Goal: Task Accomplishment & Management: Complete application form

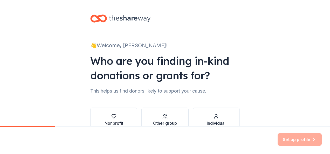
click at [119, 119] on div "Nonprofit" at bounding box center [113, 120] width 19 height 12
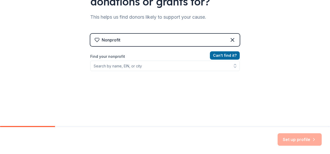
scroll to position [82, 0]
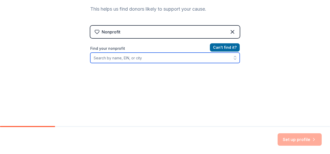
click at [117, 57] on input "Find your nonprofit" at bounding box center [164, 58] width 149 height 10
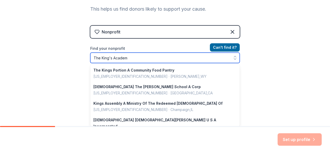
type input "The King's Academy"
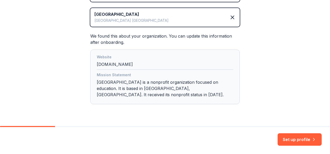
scroll to position [122, 0]
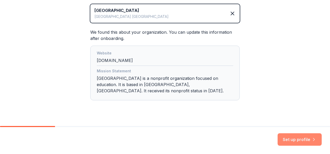
click at [294, 136] on button "Set up profile" at bounding box center [299, 139] width 44 height 12
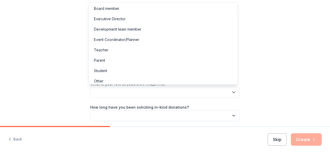
click at [201, 91] on button "button" at bounding box center [164, 92] width 149 height 11
click at [152, 21] on div "Executive Director" at bounding box center [163, 19] width 147 height 10
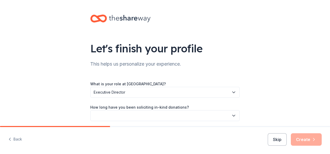
click at [231, 90] on icon "button" at bounding box center [233, 92] width 5 height 5
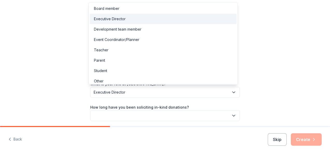
click at [131, 19] on div "Executive Director" at bounding box center [163, 19] width 147 height 10
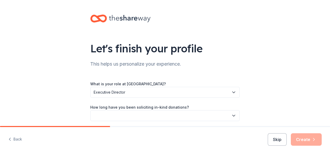
click at [132, 112] on button "button" at bounding box center [164, 115] width 149 height 11
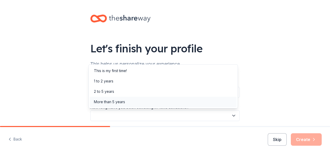
click at [127, 100] on div "More than 5 years" at bounding box center [163, 102] width 147 height 10
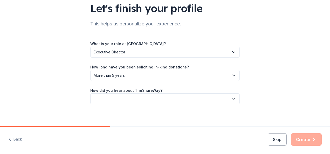
scroll to position [43, 0]
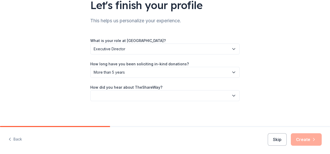
click at [231, 96] on icon "button" at bounding box center [233, 95] width 5 height 5
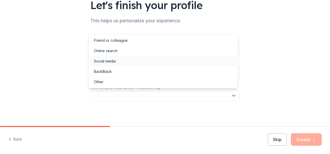
click at [146, 59] on div "Social media" at bounding box center [163, 61] width 147 height 10
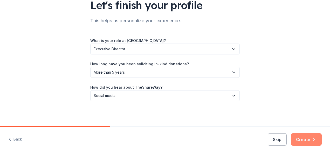
click at [300, 139] on button "Create" at bounding box center [305, 139] width 31 height 12
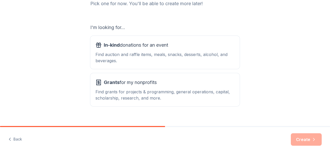
scroll to position [78, 0]
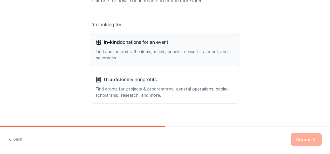
click at [160, 55] on div "Find auction and raffle items, meals, snacks, desserts, alcohol, and beverages." at bounding box center [164, 54] width 139 height 12
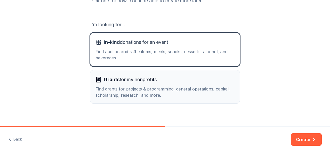
click at [162, 72] on button "Grants for my nonprofits Find grants for projects & programming, general operat…" at bounding box center [164, 86] width 149 height 33
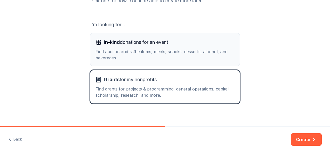
click at [173, 60] on div "Find auction and raffle items, meals, snacks, desserts, alcohol, and beverages." at bounding box center [164, 54] width 139 height 12
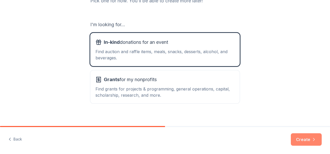
click at [303, 134] on button "Create" at bounding box center [305, 139] width 31 height 12
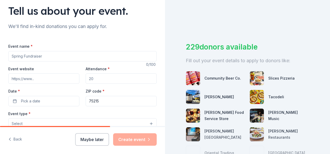
scroll to position [40, 0]
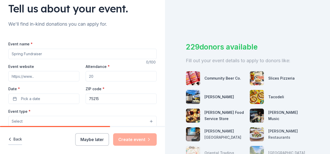
click at [17, 139] on button "Back" at bounding box center [15, 139] width 14 height 11
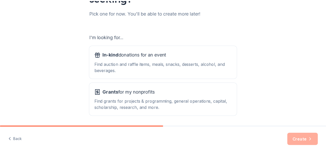
scroll to position [77, 0]
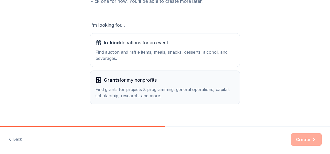
click at [126, 88] on div "Find grants for projects & programming, general operations, capital, scholarshi…" at bounding box center [164, 92] width 139 height 12
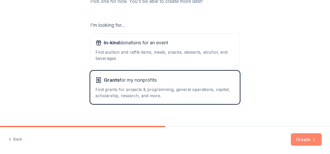
click at [303, 139] on button "Create" at bounding box center [305, 139] width 31 height 12
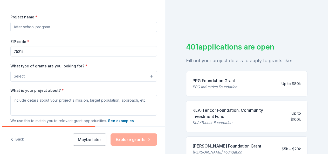
scroll to position [67, 0]
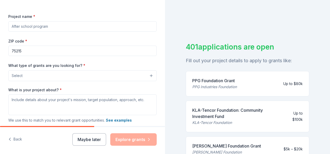
click at [48, 76] on button "Select" at bounding box center [82, 75] width 148 height 11
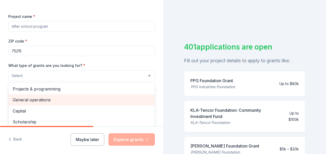
click at [49, 97] on span "General operations" at bounding box center [82, 99] width 138 height 7
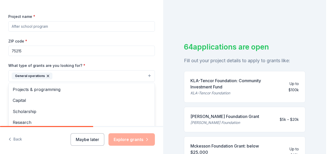
click at [49, 25] on div "Project name * ZIP code * 75215 What type of grants are you looking for? * Gene…" at bounding box center [81, 84] width 146 height 143
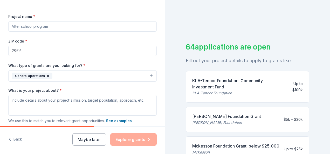
click at [64, 73] on button "General operations" at bounding box center [82, 75] width 148 height 11
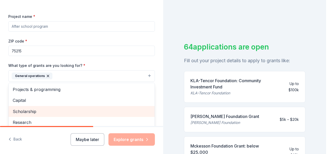
click at [53, 113] on span "Scholarship" at bounding box center [82, 111] width 138 height 7
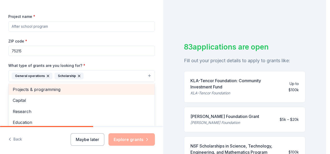
click at [61, 89] on span "Projects & programming" at bounding box center [82, 89] width 138 height 7
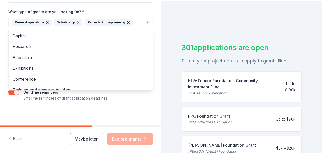
scroll to position [116, 0]
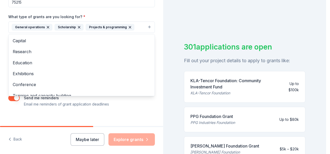
click at [152, 49] on div "Tell us about your project. We'll find grants you can apply for. Project name *…" at bounding box center [81, 8] width 163 height 248
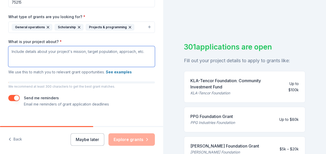
click at [47, 50] on textarea "What is your project about? *" at bounding box center [81, 56] width 146 height 21
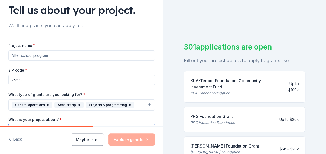
scroll to position [38, 0]
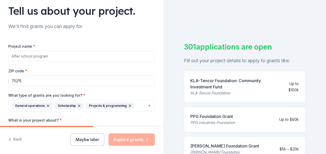
drag, startPoint x: 59, startPoint y: 53, endPoint x: 60, endPoint y: 56, distance: 3.5
click at [60, 56] on input "Project name *" at bounding box center [81, 56] width 146 height 10
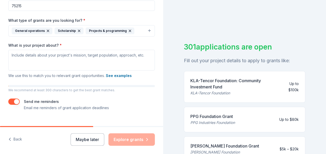
scroll to position [118, 0]
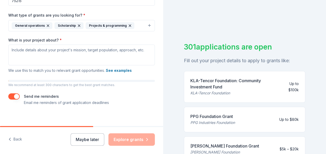
type input "Sponsor A Student"
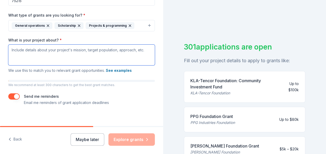
click at [42, 50] on textarea "What is your project about? *" at bounding box center [81, 55] width 146 height 21
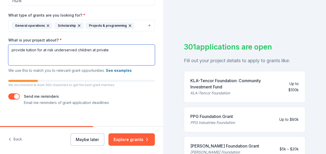
click at [48, 49] on textarea "provide tuition for at risk underserved children at private" at bounding box center [81, 55] width 146 height 21
click at [47, 49] on textarea "provide tuition for at risk underserved children at private" at bounding box center [81, 55] width 146 height 21
click at [115, 48] on textarea "provide tuition for at-risk underserved children at private" at bounding box center [81, 55] width 146 height 21
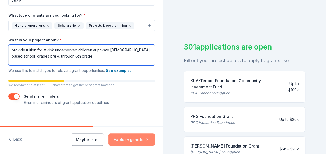
type textarea "provide tuition for at-risk underserved children at private [DEMOGRAPHIC_DATA] …"
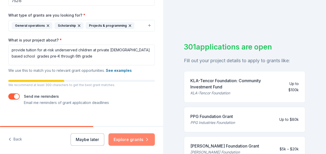
click at [139, 144] on button "Explore grants" at bounding box center [131, 139] width 46 height 12
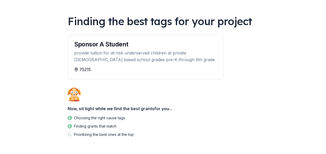
scroll to position [47, 0]
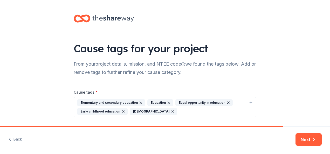
drag, startPoint x: 327, startPoint y: 17, endPoint x: 330, endPoint y: 100, distance: 82.5
click at [329, 100] on html "Cause tags for your project From your project details, mission, and NTEE code w…" at bounding box center [165, 77] width 330 height 154
click at [308, 141] on button "Next" at bounding box center [308, 139] width 26 height 12
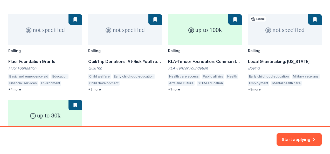
scroll to position [78, 0]
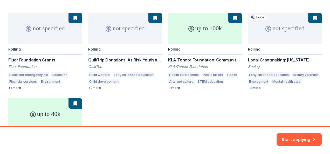
click at [317, 73] on div "We found 340 grants for your project Here are the top 5 grants for your project…" at bounding box center [165, 61] width 330 height 279
